Goal: Transaction & Acquisition: Purchase product/service

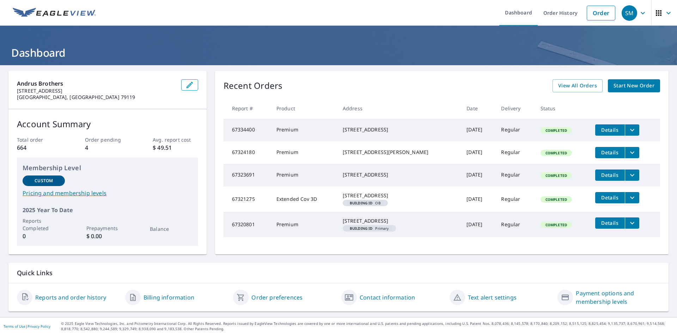
click at [630, 199] on icon "filesDropdownBtn-67321275" at bounding box center [632, 197] width 4 height 2
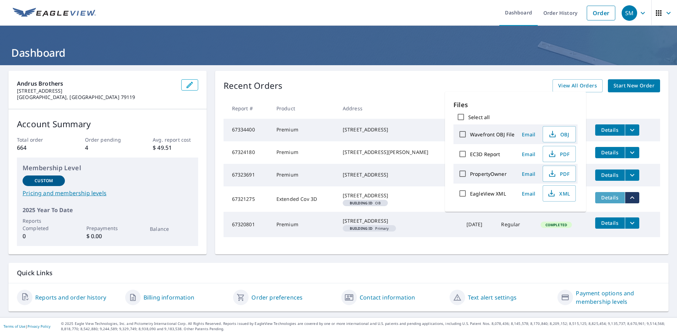
click at [611, 201] on span "Details" at bounding box center [610, 197] width 21 height 7
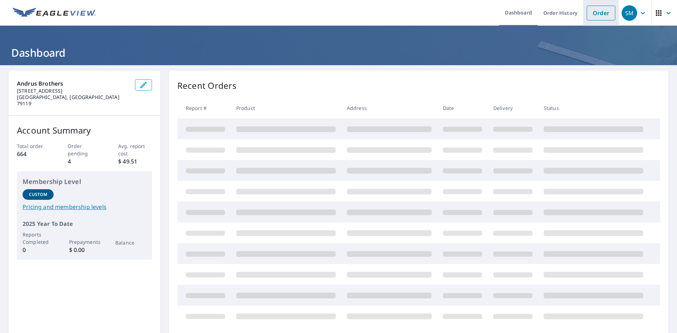
click at [591, 12] on link "Order" at bounding box center [601, 13] width 29 height 15
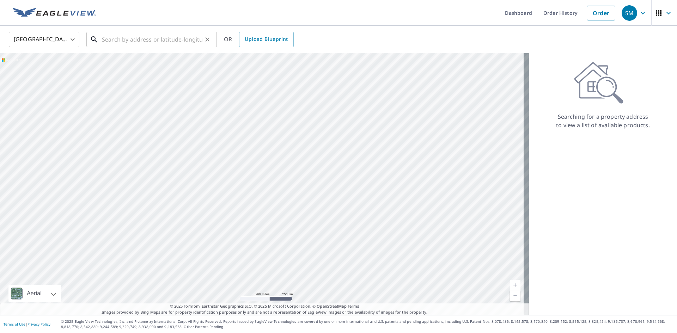
click at [180, 34] on input "text" at bounding box center [152, 40] width 101 height 20
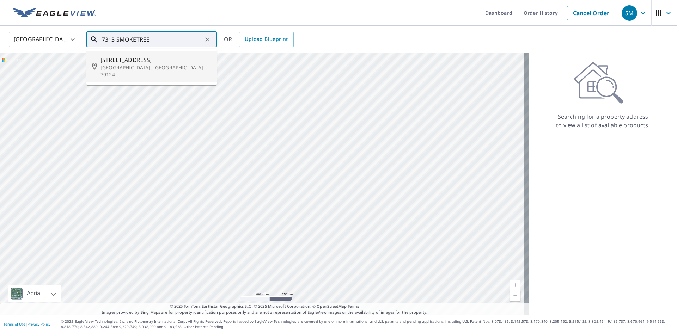
click at [159, 61] on span "[STREET_ADDRESS]" at bounding box center [156, 60] width 111 height 8
type input "[STREET_ADDRESS][PERSON_NAME]"
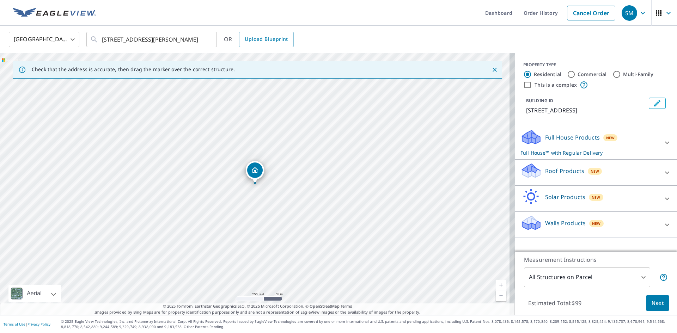
click at [558, 172] on p "Roof Products" at bounding box center [564, 171] width 39 height 8
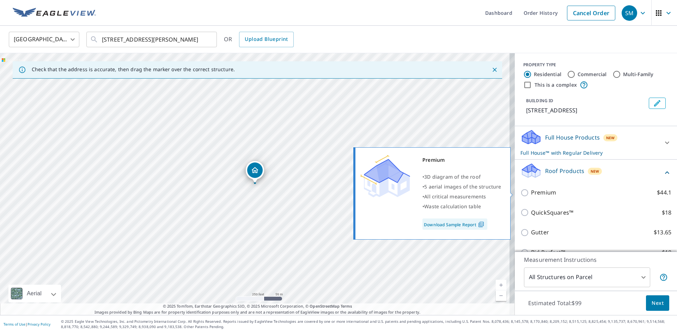
click at [541, 192] on p "Premium" at bounding box center [543, 192] width 25 height 9
click at [531, 192] on input "Premium $44.1" at bounding box center [526, 193] width 11 height 8
checkbox input "true"
checkbox input "false"
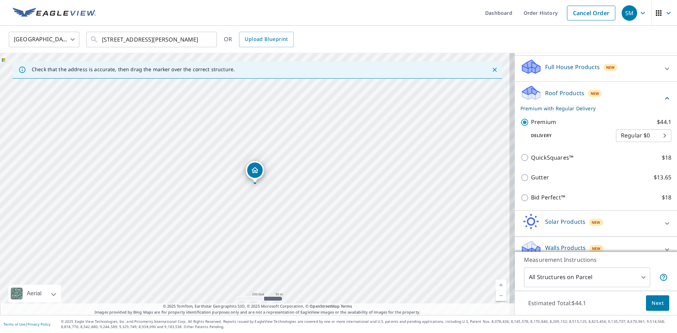
scroll to position [82, 0]
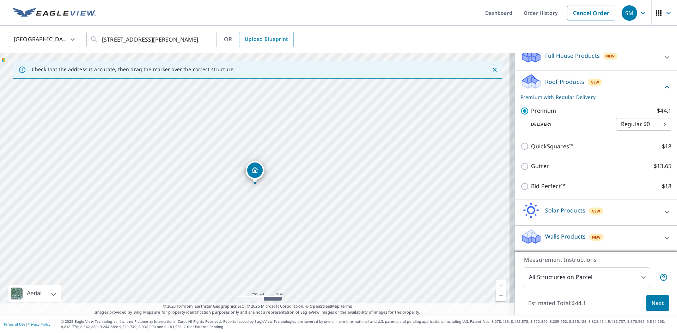
click at [655, 304] on span "Next" at bounding box center [658, 303] width 12 height 9
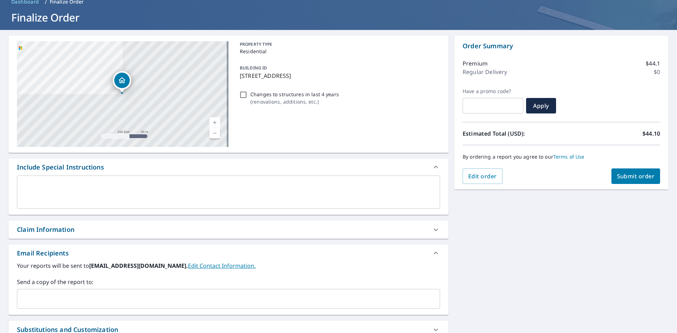
scroll to position [71, 0]
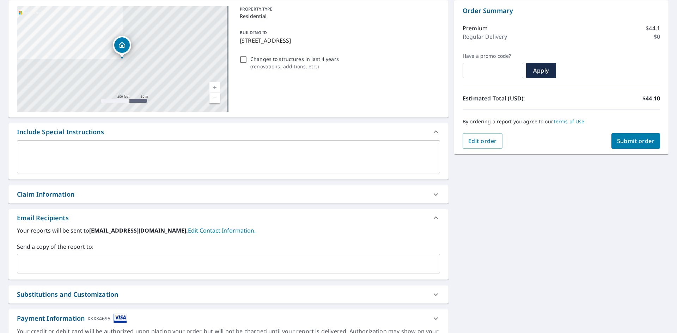
click at [59, 192] on div "Claim Information" at bounding box center [45, 195] width 57 height 10
checkbox input "true"
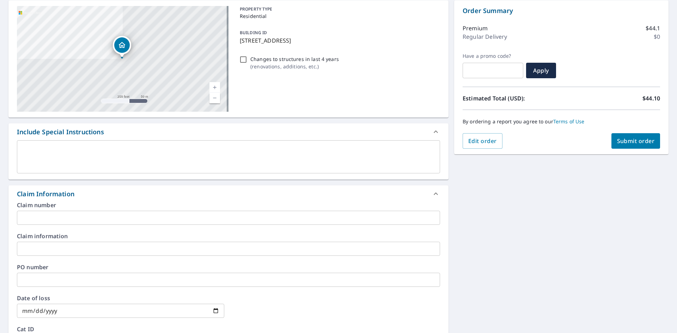
click at [244, 59] on input "Changes to structures in last 4 years ( renovations, additions, etc. )" at bounding box center [243, 59] width 8 height 8
checkbox input "true"
click at [35, 218] on input "text" at bounding box center [228, 218] width 423 height 14
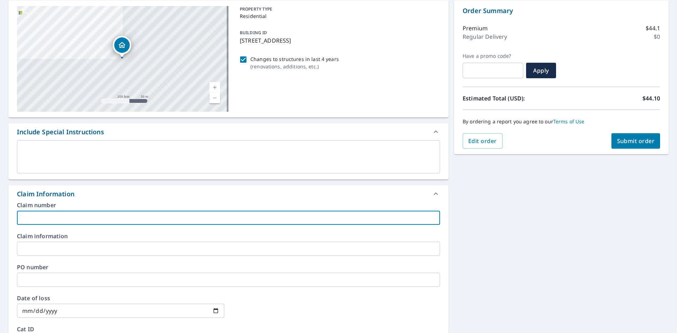
type input "G"
checkbox input "true"
type input "GR"
checkbox input "true"
type input "GR2"
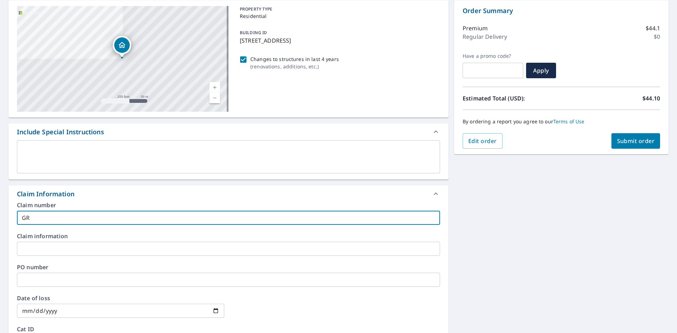
checkbox input "true"
type input "GR25"
checkbox input "true"
type input "GR25-"
checkbox input "true"
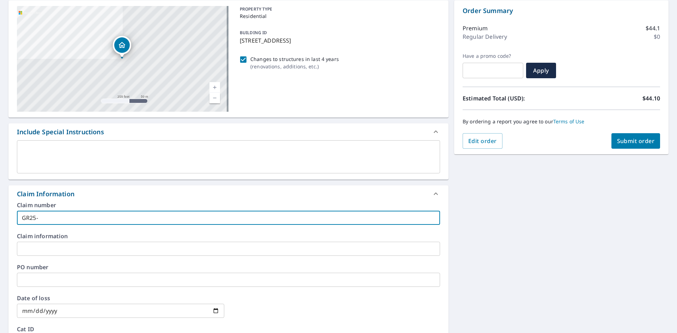
type input "GR25-1"
checkbox input "true"
type input "GR25-18"
checkbox input "true"
type input "GR25-181"
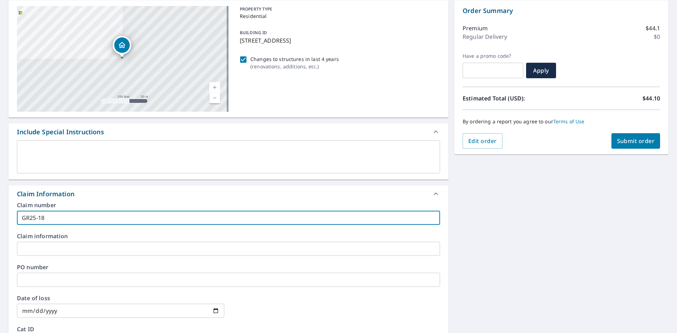
checkbox input "true"
type input "GR25-1813"
checkbox input "true"
type input "GR25-1813"
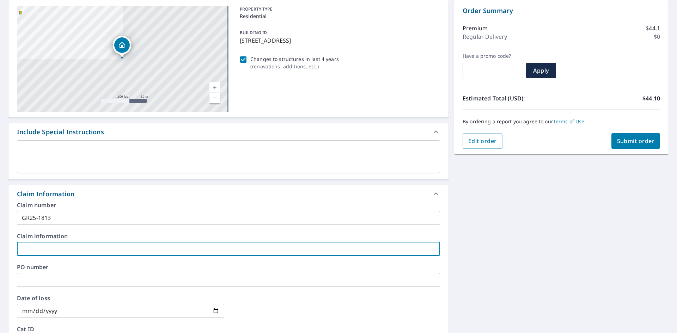
type input "G"
checkbox input "true"
type input "GR"
checkbox input "true"
type input "GR2"
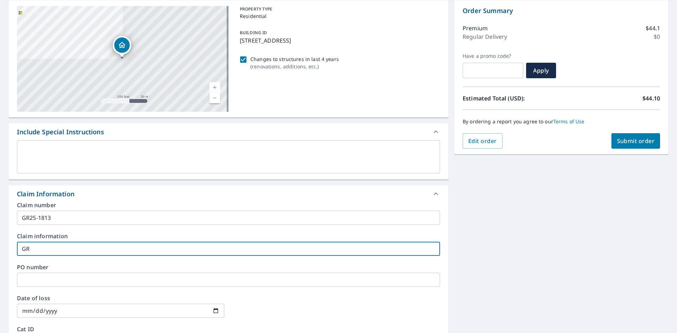
checkbox input "true"
type input "GR25"
checkbox input "true"
type input "GR25-"
checkbox input "true"
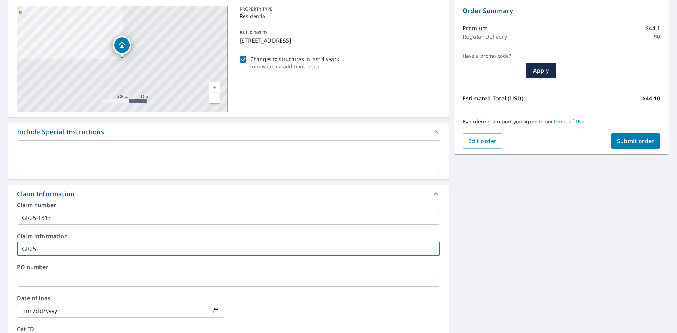
type input "GR25-1"
checkbox input "true"
type input "GR25-18"
checkbox input "true"
type input "GR25-181"
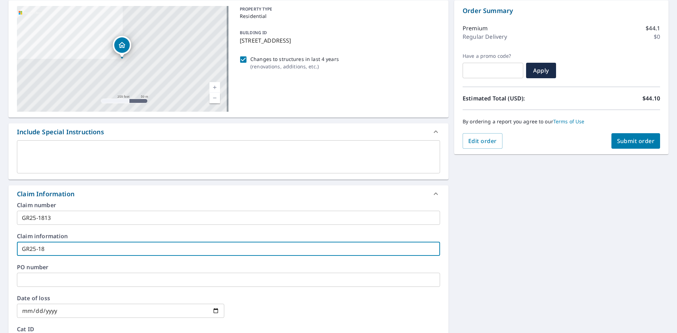
checkbox input "true"
type input "GR25-1813"
checkbox input "true"
type input "GR25-1813"
click at [40, 281] on input "text" at bounding box center [228, 280] width 423 height 14
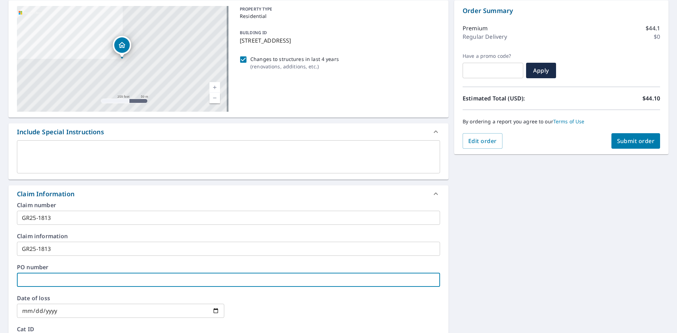
type input "G"
checkbox input "true"
type input "GR"
checkbox input "true"
type input "GR2"
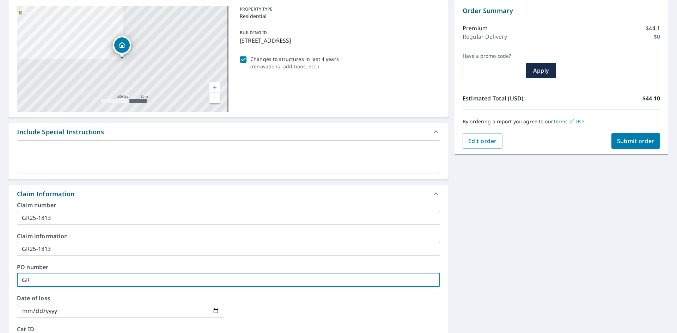
checkbox input "true"
type input "GR25"
checkbox input "true"
type input "GR25-"
checkbox input "true"
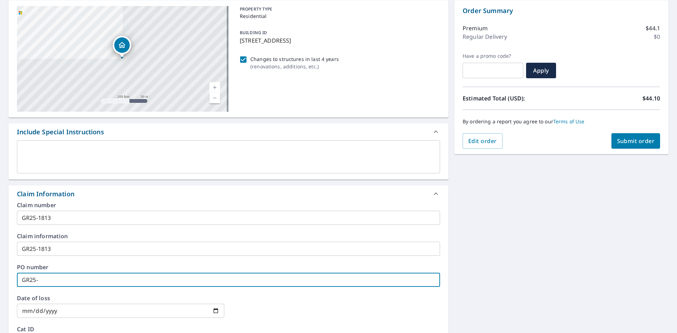
type input "GR25-1"
checkbox input "true"
type input "GR25-18"
checkbox input "true"
type input "GR25-181"
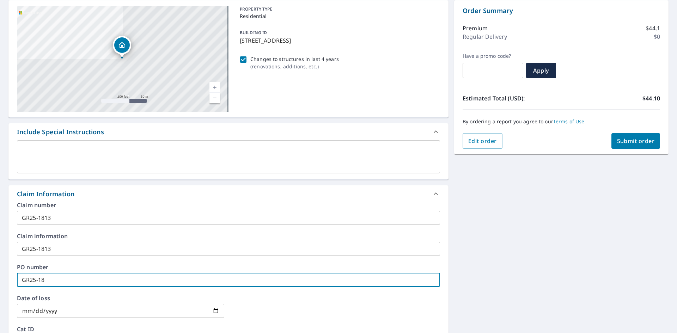
checkbox input "true"
type input "GR25-1813"
checkbox input "true"
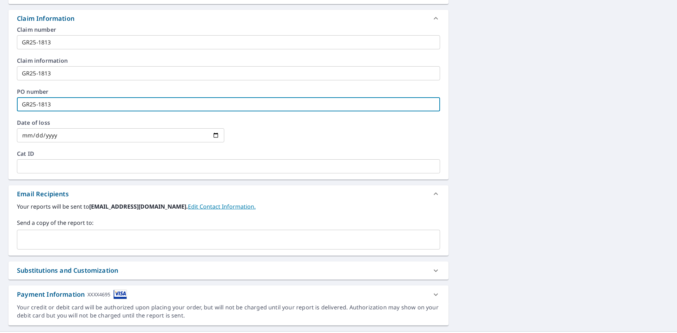
scroll to position [247, 0]
type input "GR25-1813"
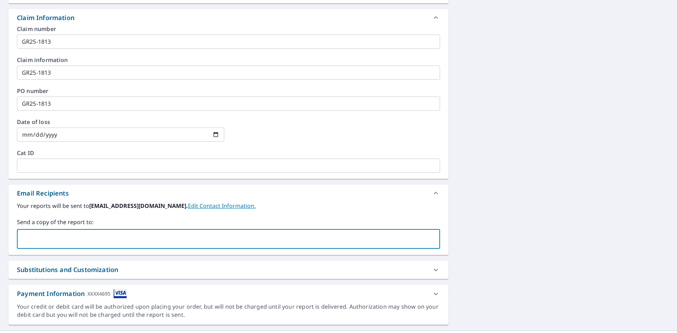
click at [44, 240] on input "text" at bounding box center [223, 238] width 406 height 13
click at [75, 239] on input "text" at bounding box center [223, 238] width 406 height 13
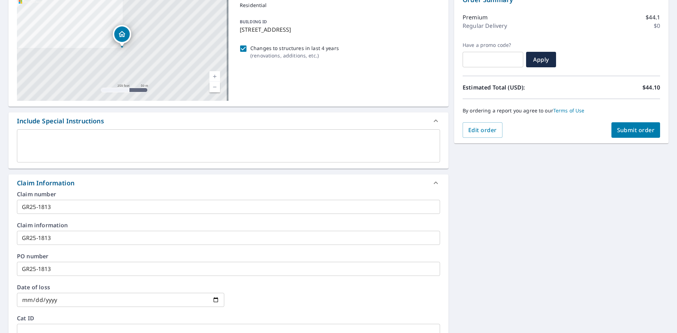
scroll to position [0, 0]
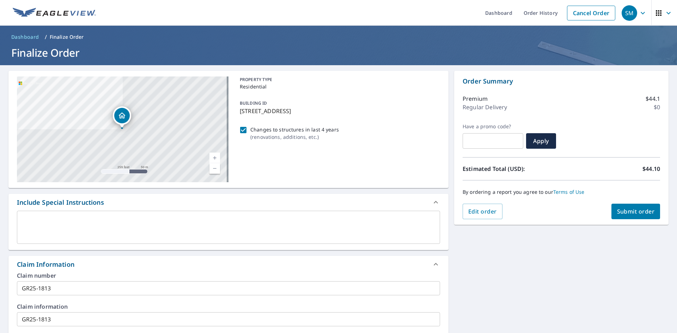
type input "[PERSON_NAME][EMAIL_ADDRESS][DOMAIN_NAME]"
click at [626, 213] on span "Submit order" at bounding box center [636, 212] width 38 height 8
checkbox input "true"
